Goal: Task Accomplishment & Management: Use online tool/utility

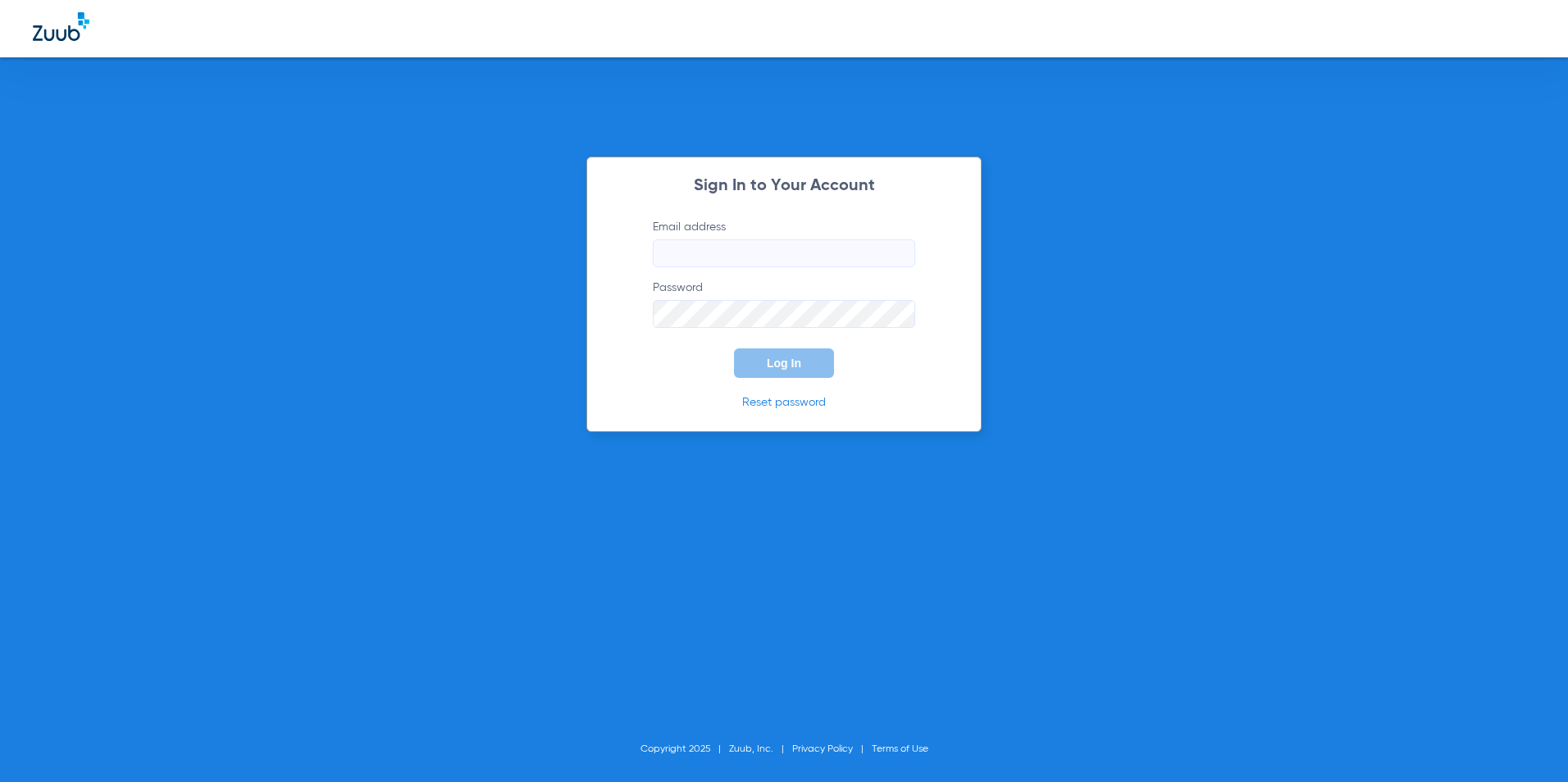
type input "[EMAIL_ADDRESS][DOMAIN_NAME]"
click at [772, 367] on span "Log In" at bounding box center [784, 363] width 35 height 13
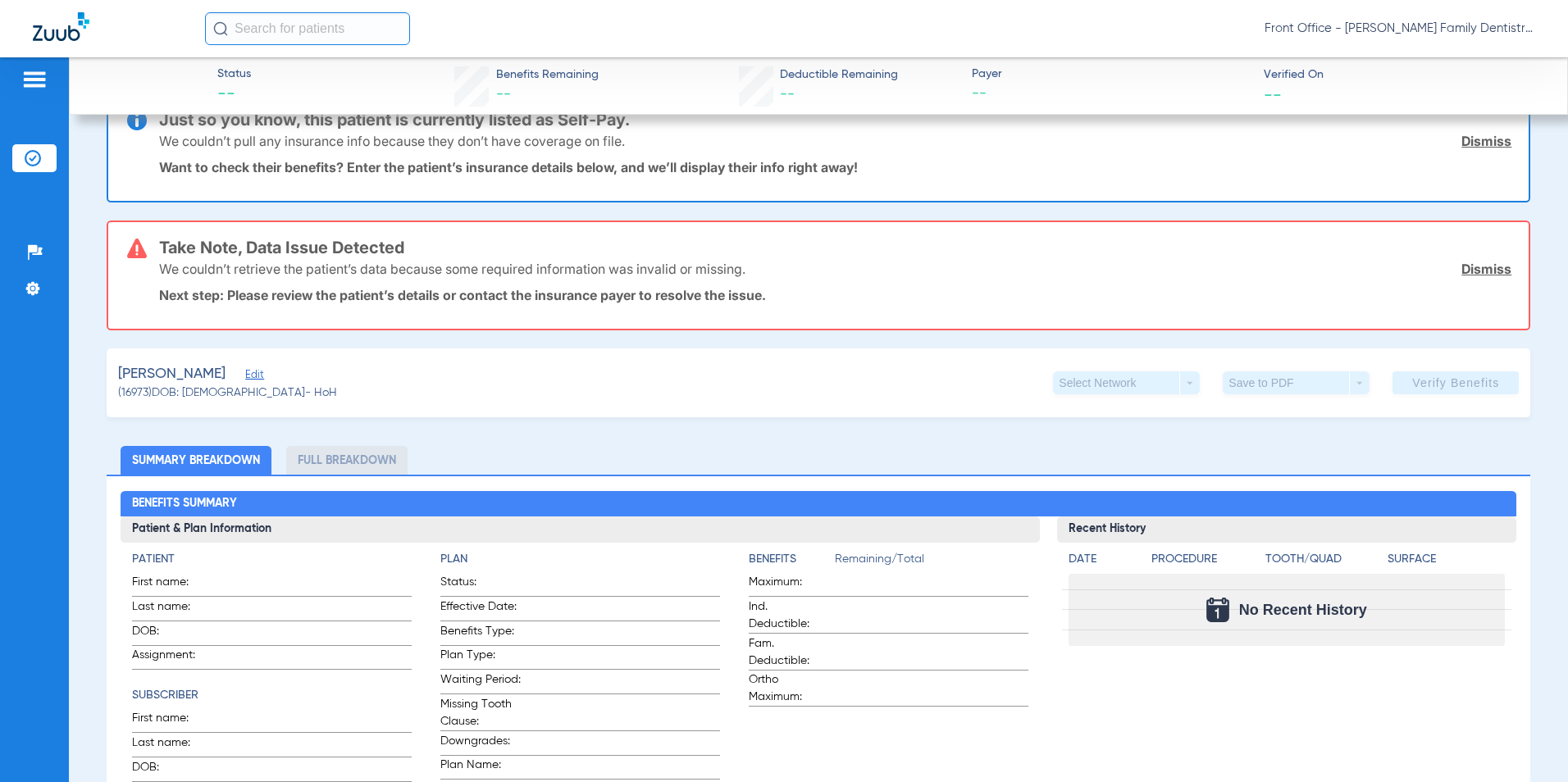
scroll to position [82, 0]
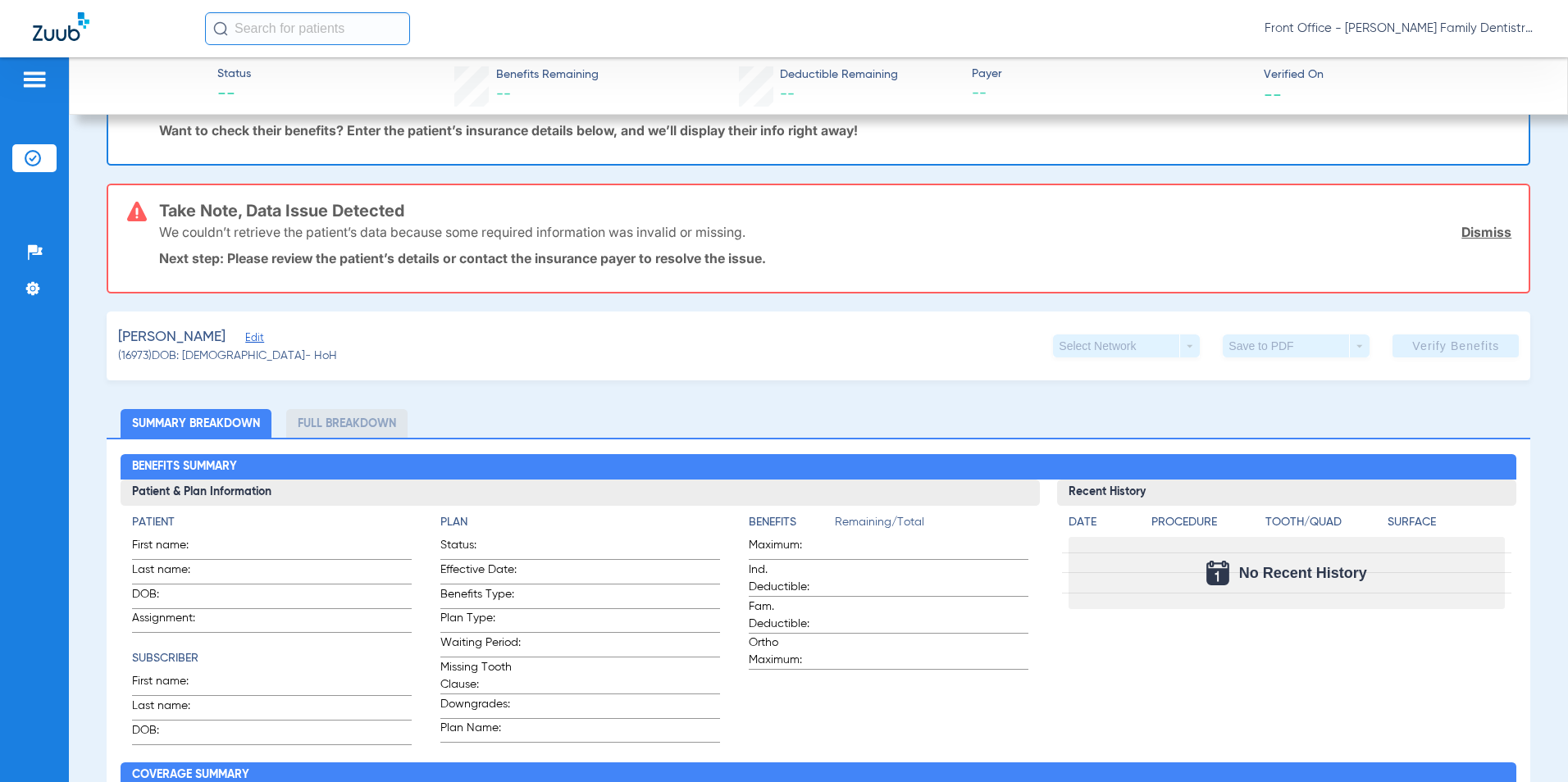
click at [240, 348] on span "(16973) DOB: [DEMOGRAPHIC_DATA] - HoH" at bounding box center [228, 356] width 219 height 17
click at [245, 341] on span "Edit" at bounding box center [253, 339] width 15 height 16
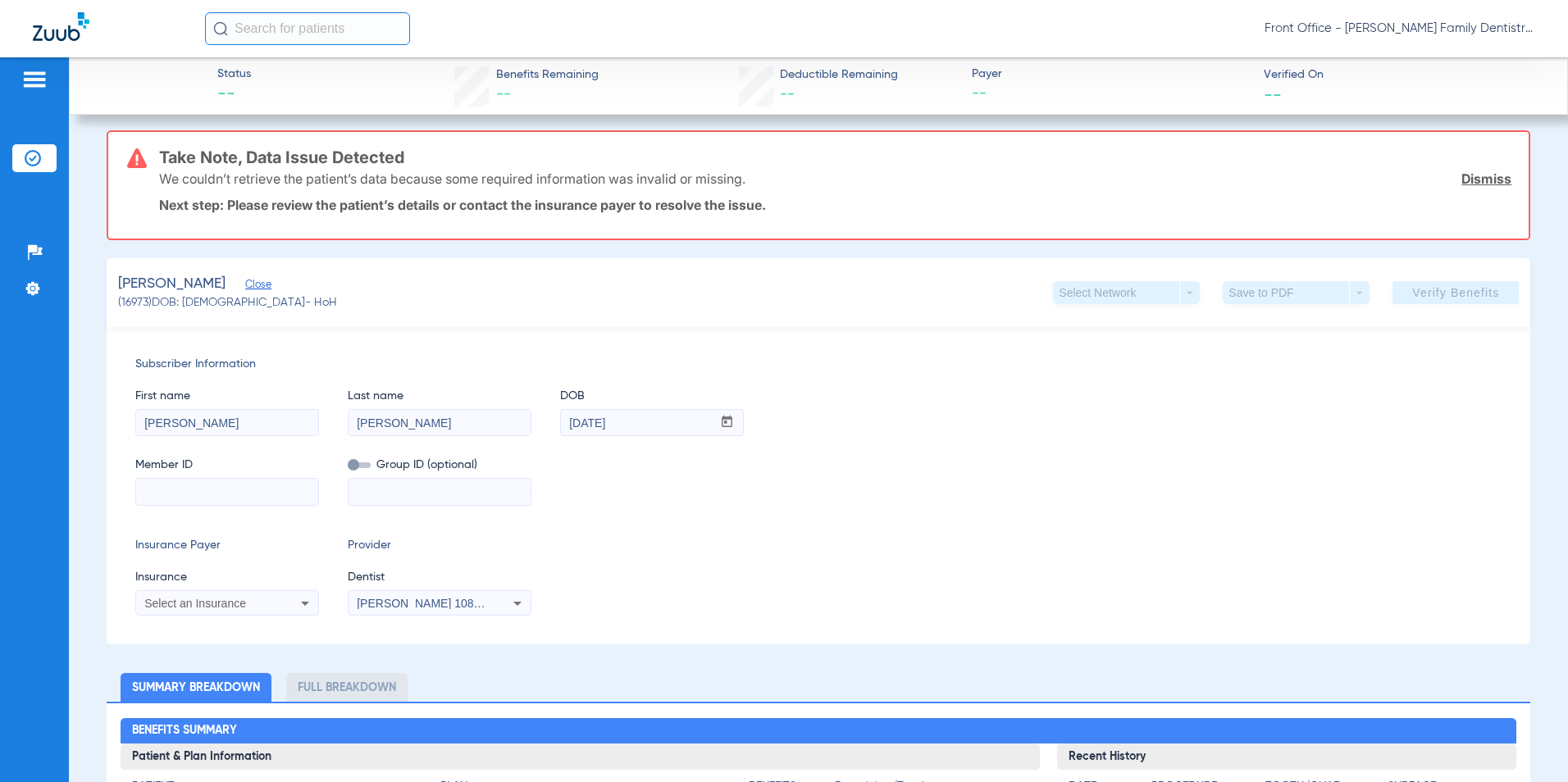
scroll to position [164, 0]
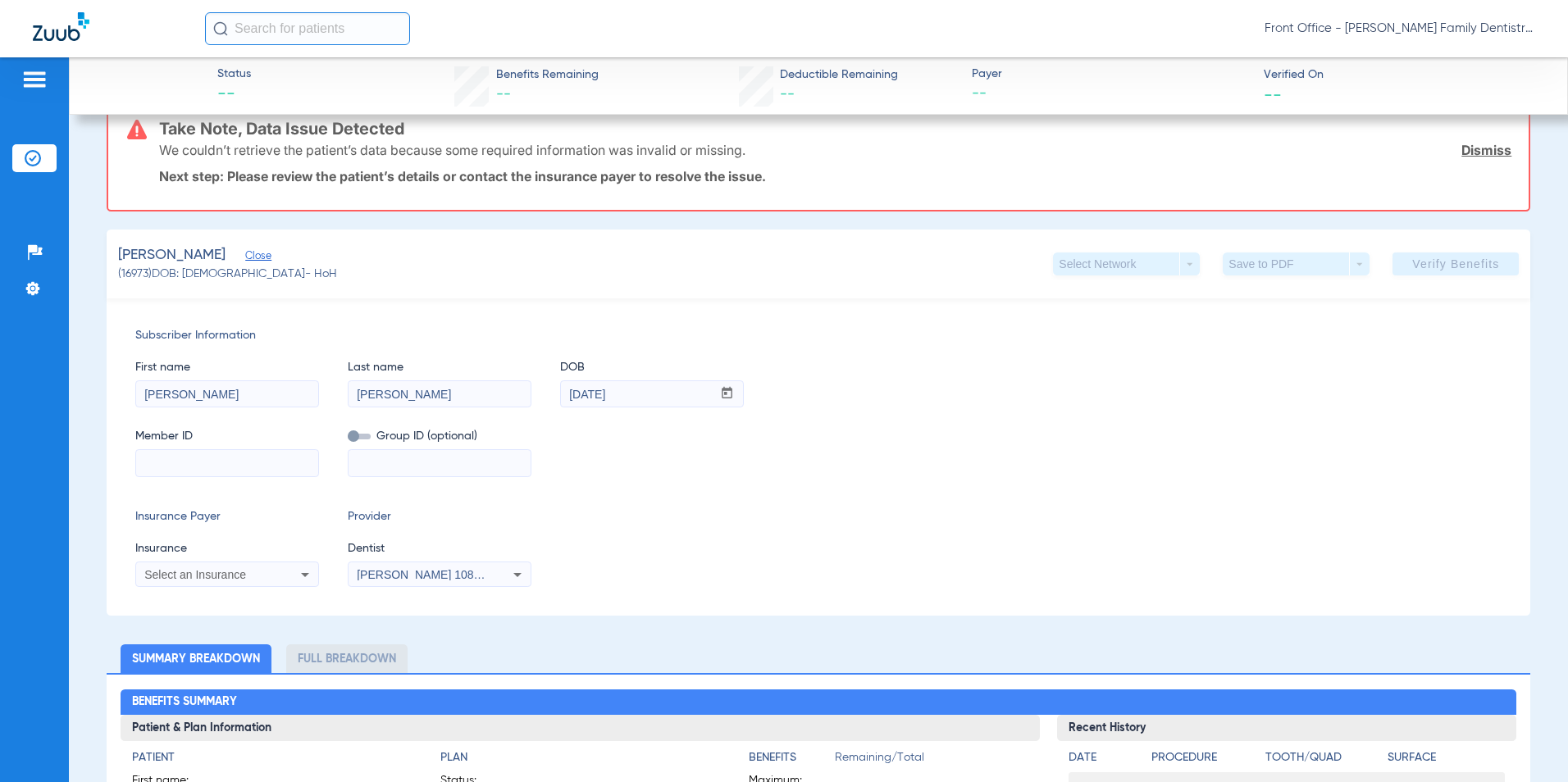
click at [245, 453] on input at bounding box center [227, 463] width 182 height 26
type input "96104030100"
click at [241, 569] on span "Select an Insurance" at bounding box center [195, 574] width 102 height 13
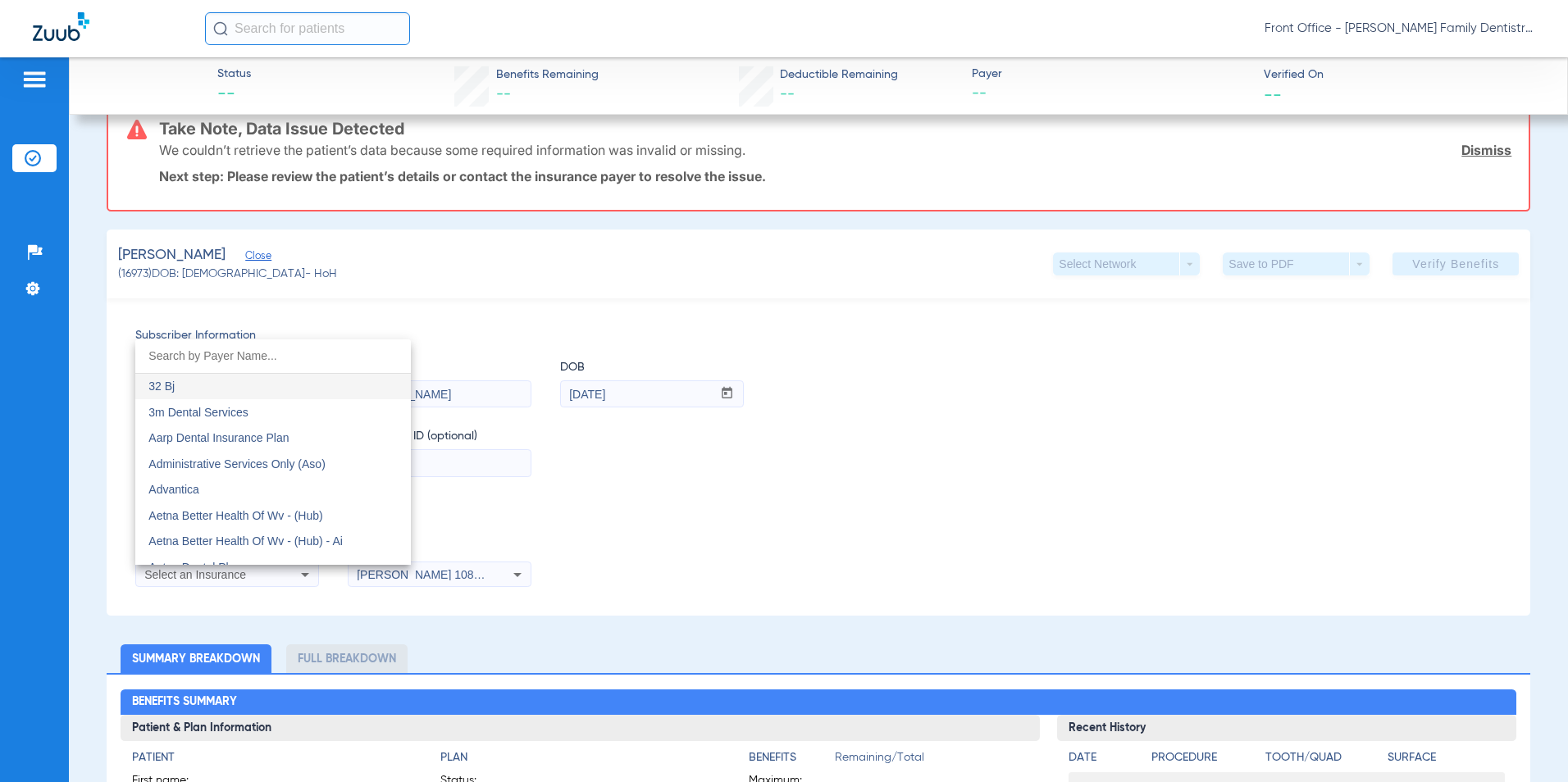
click at [257, 364] on input "dropdown search" at bounding box center [272, 356] width 276 height 34
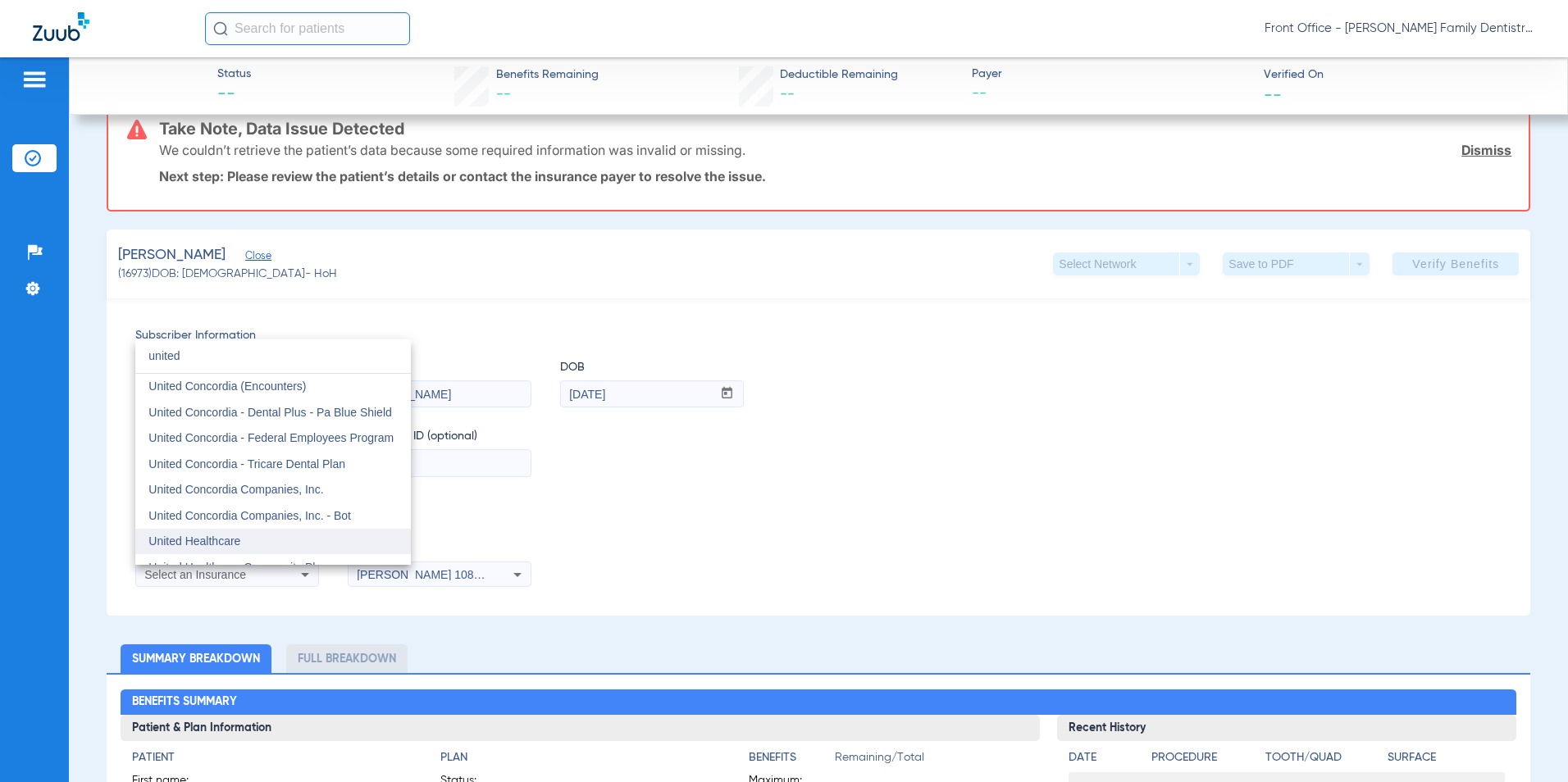
type input "united"
click at [229, 531] on mat-option "United Healthcare" at bounding box center [272, 542] width 276 height 26
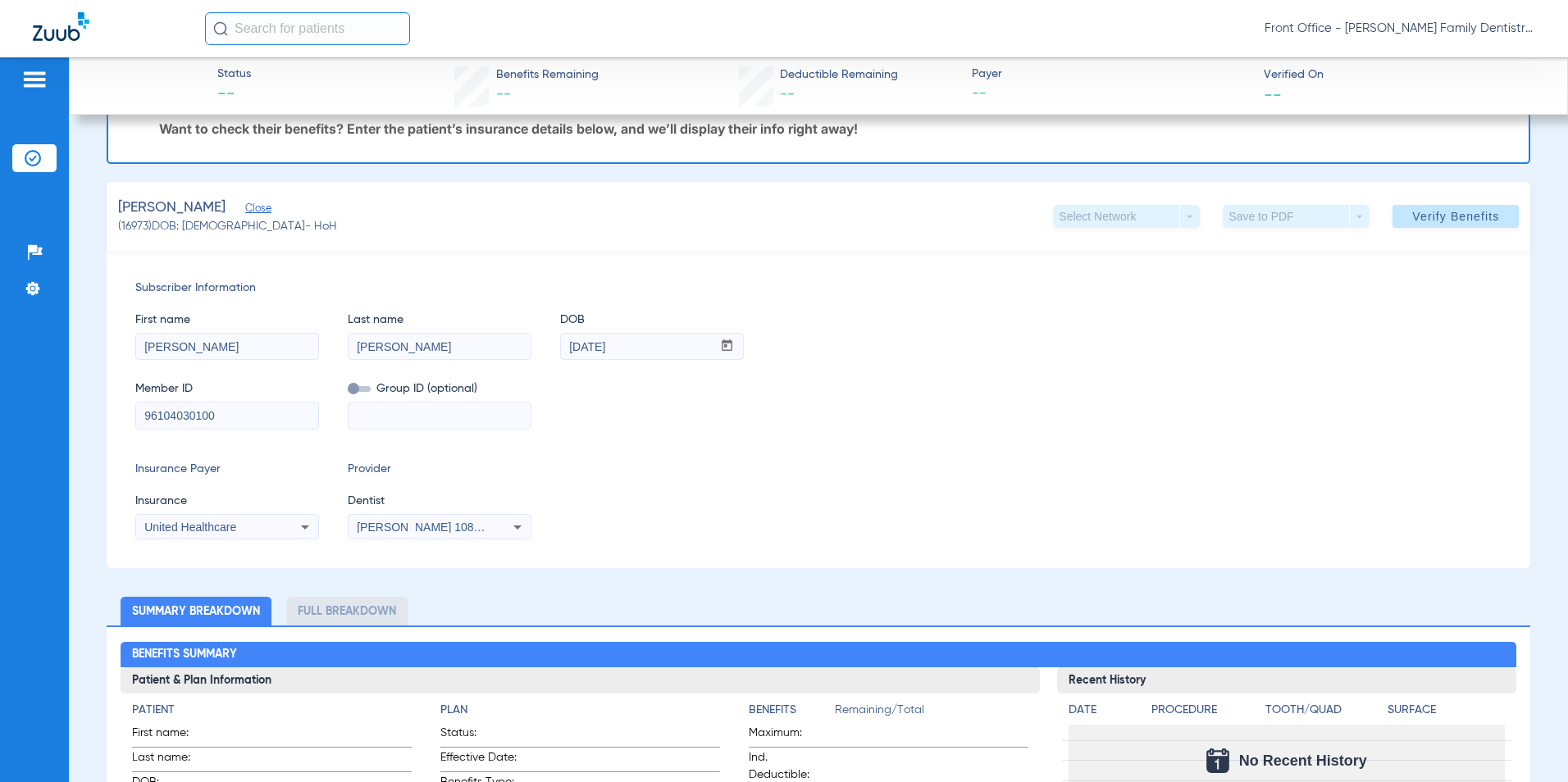
scroll to position [82, 0]
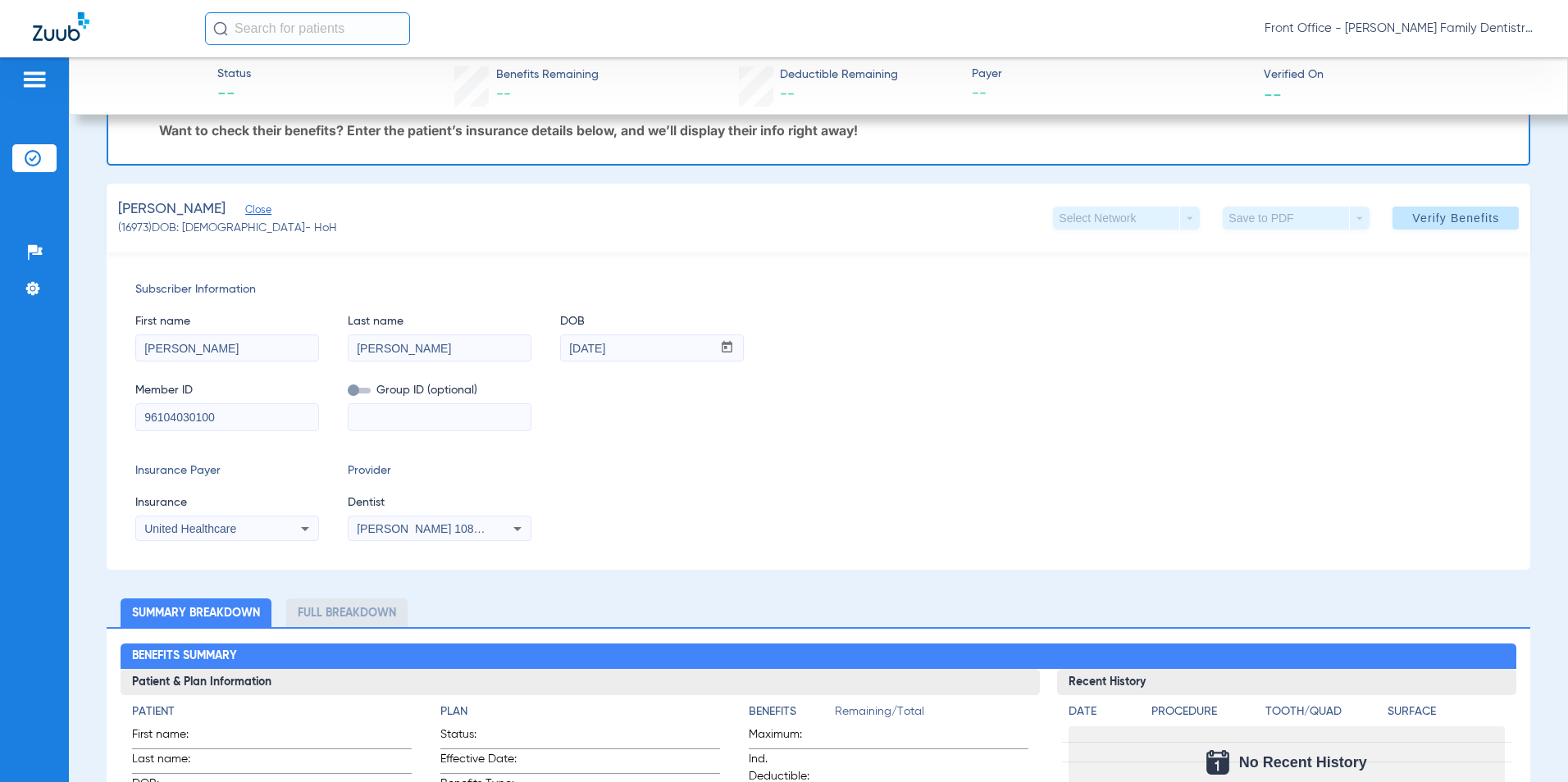
click at [454, 530] on span "[PERSON_NAME] 1083226609" at bounding box center [437, 529] width 161 height 13
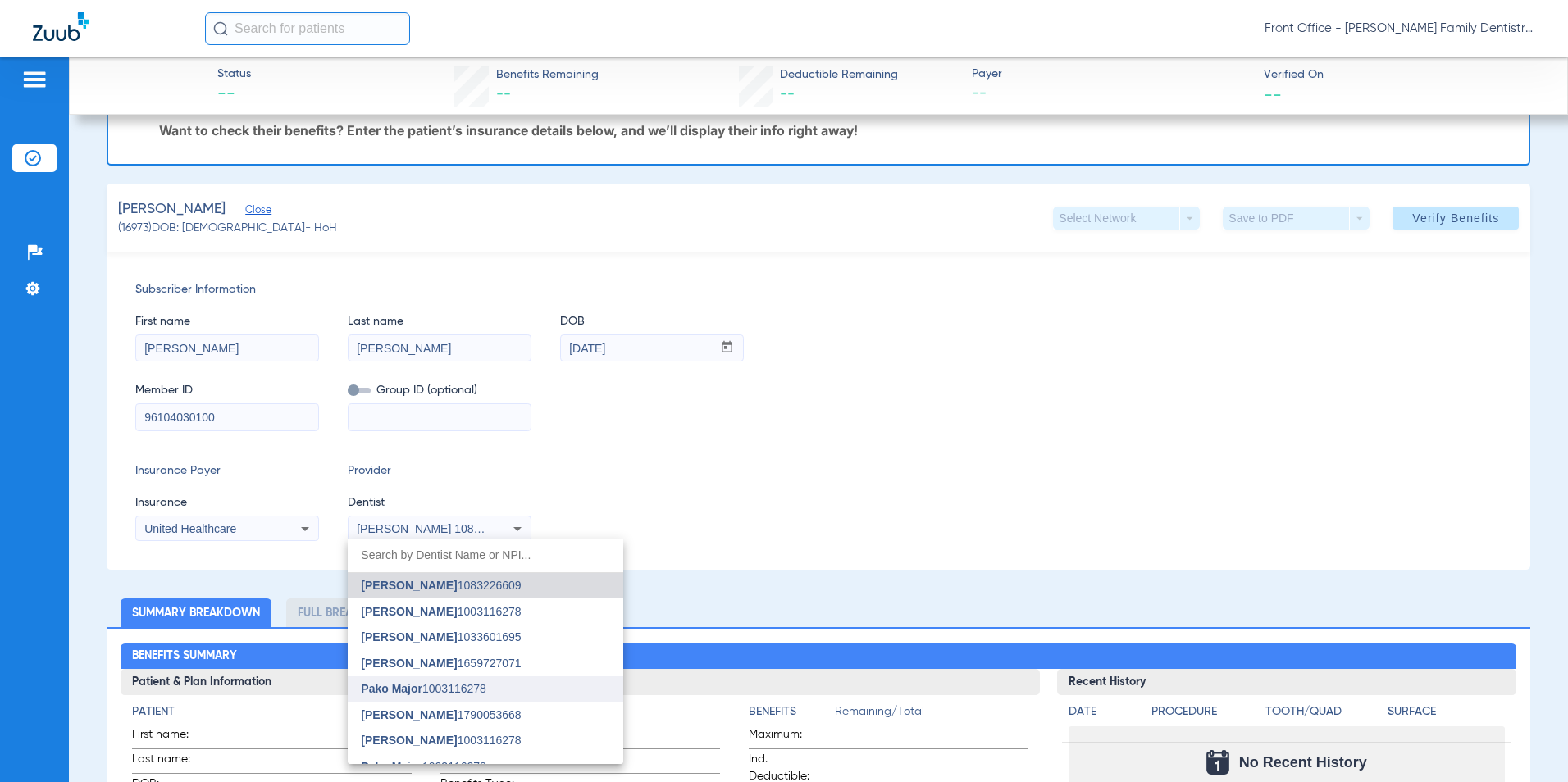
click at [464, 621] on span "Pako Major 1003116278" at bounding box center [424, 688] width 126 height 12
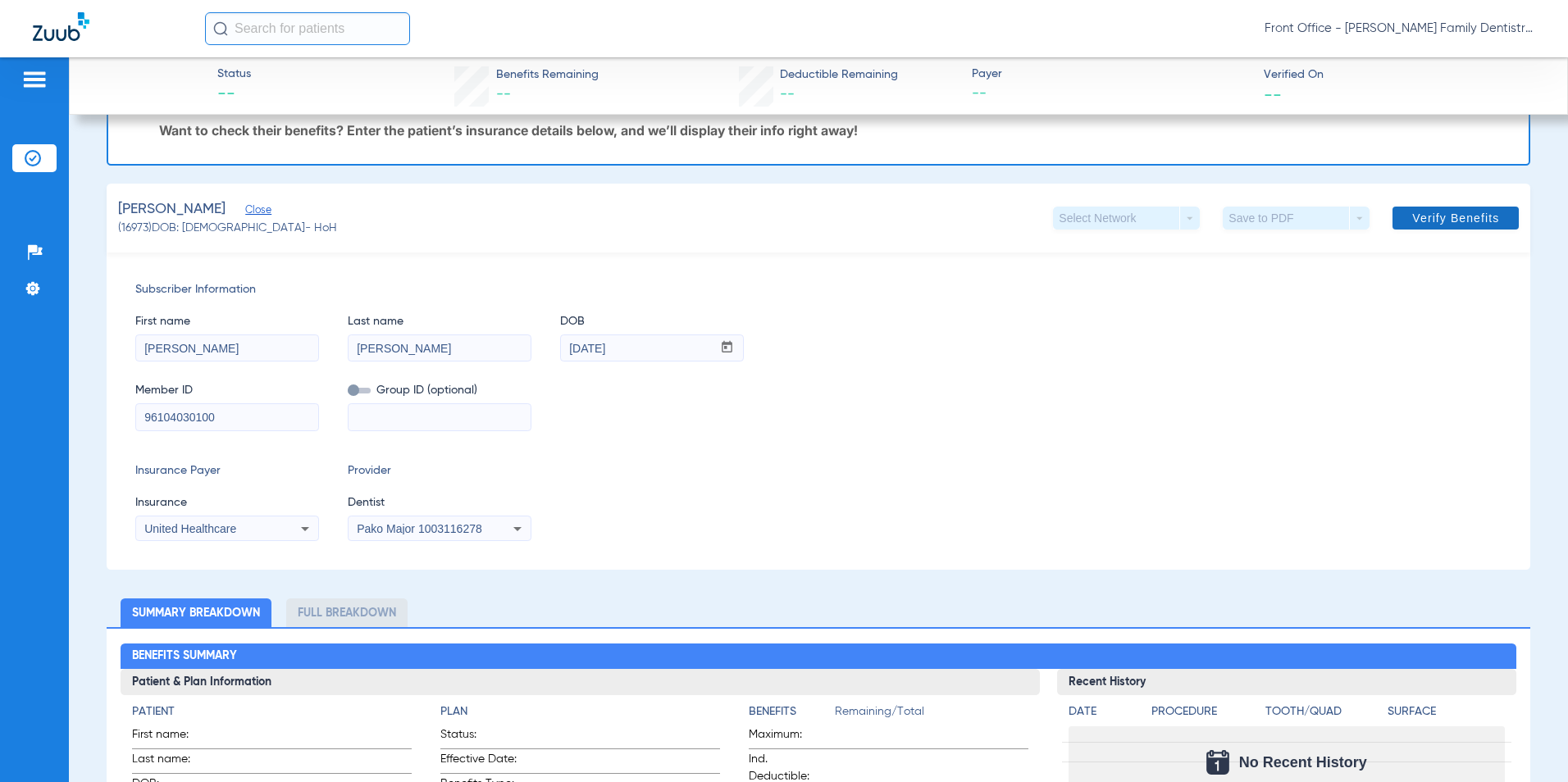
click at [1061, 224] on span "Verify Benefits" at bounding box center [1455, 218] width 87 height 13
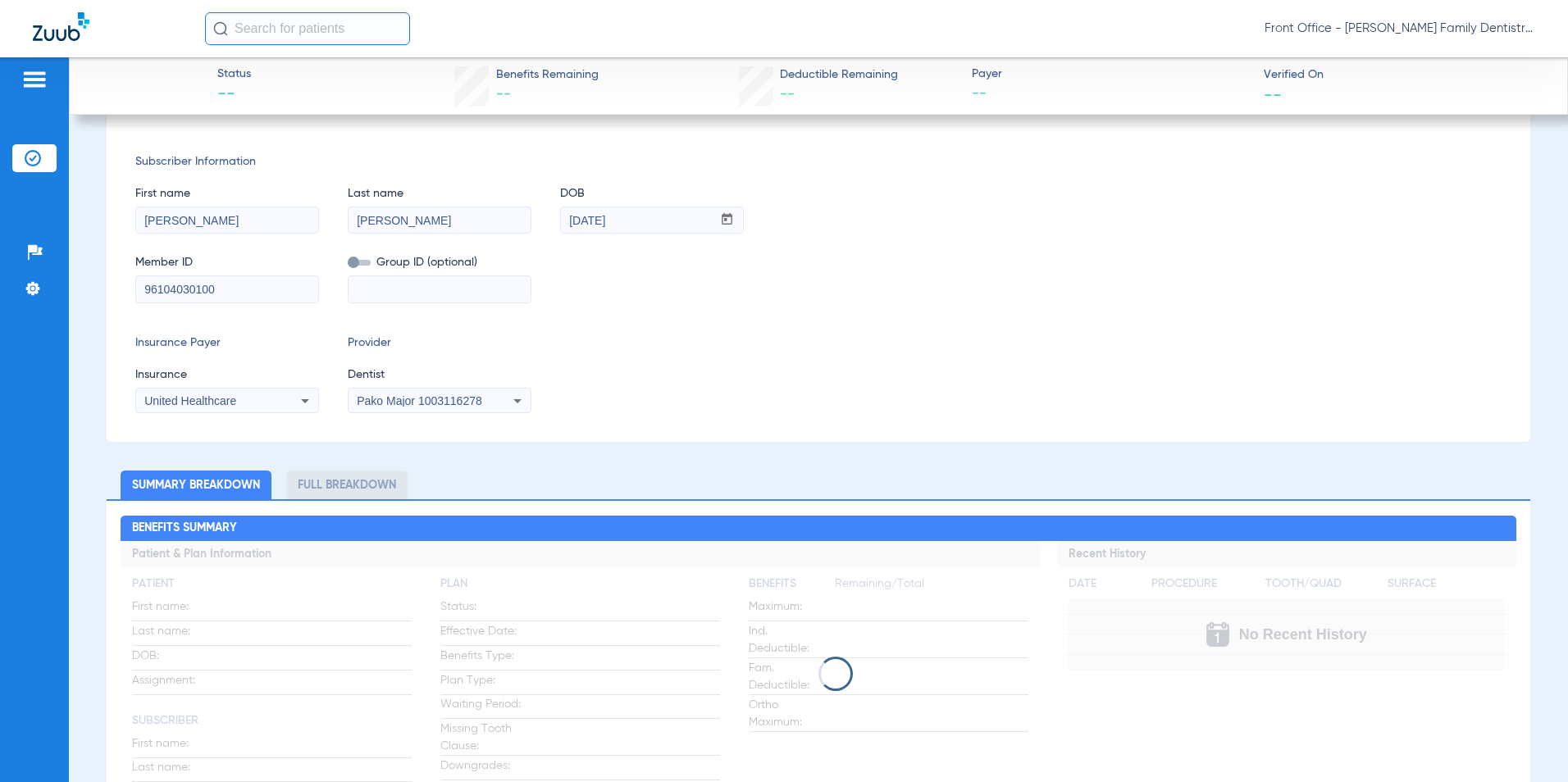
scroll to position [0, 0]
